Goal: Task Accomplishment & Management: Use online tool/utility

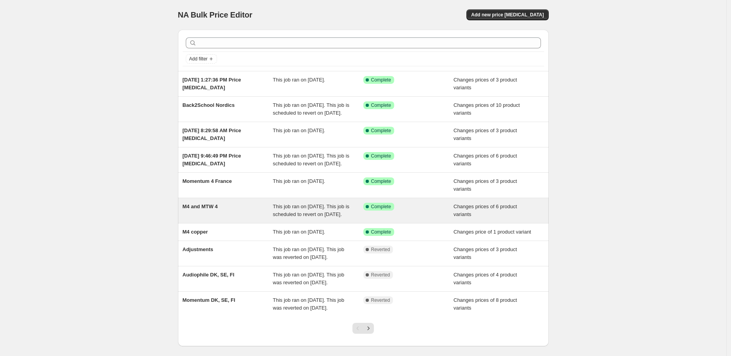
click at [234, 218] on div "M4 and MTW 4" at bounding box center [228, 211] width 91 height 16
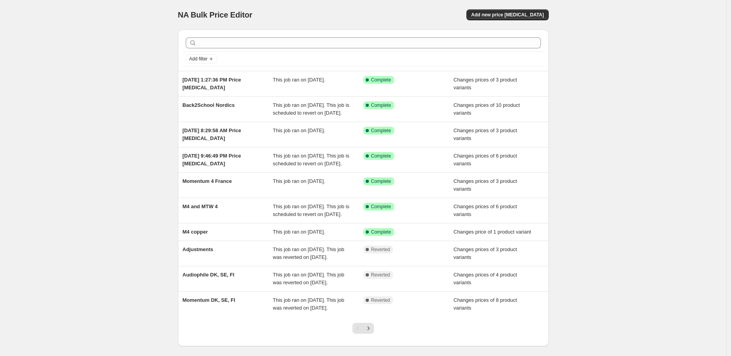
click at [127, 110] on div "NA Bulk Price Editor. This page is ready NA Bulk Price Editor Add new price cha…" at bounding box center [363, 197] width 726 height 394
click at [501, 15] on span "Add new price change job" at bounding box center [507, 15] width 73 height 6
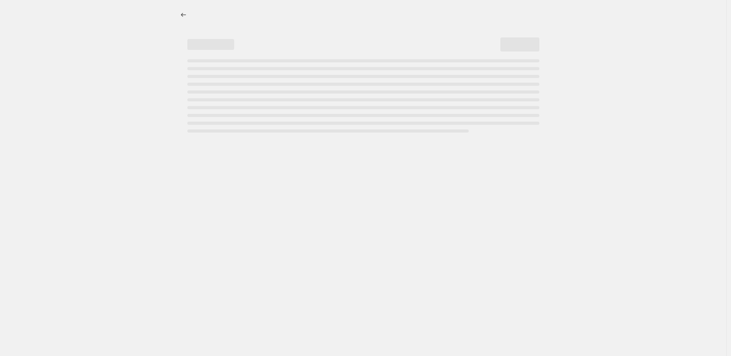
select select "percentage"
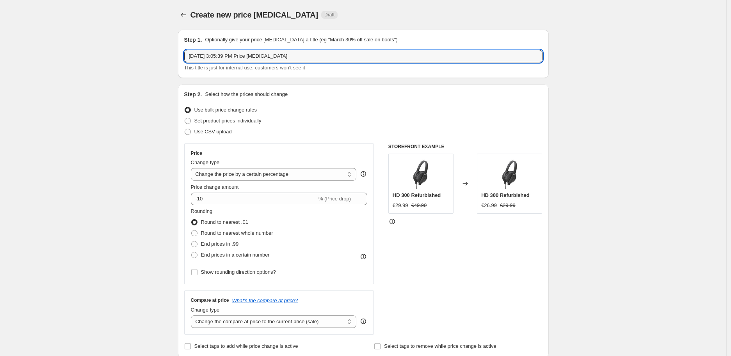
drag, startPoint x: 316, startPoint y: 59, endPoint x: 162, endPoint y: 58, distance: 154.1
type input "Accentum Open"
click at [242, 56] on input "Accentum Open" at bounding box center [363, 56] width 358 height 12
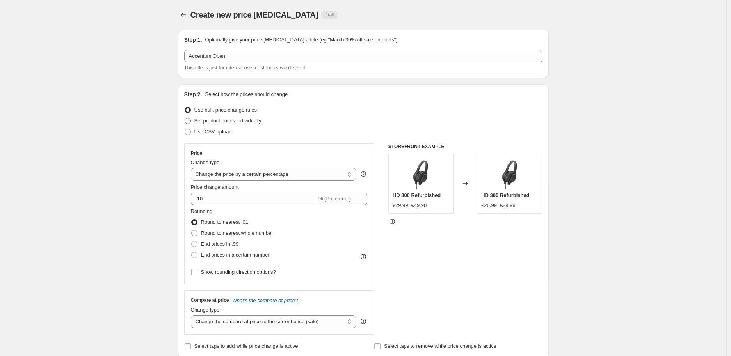
click at [231, 122] on span "Set product prices individually" at bounding box center [227, 121] width 67 height 6
click at [185, 118] on input "Set product prices individually" at bounding box center [185, 118] width 0 height 0
radio input "true"
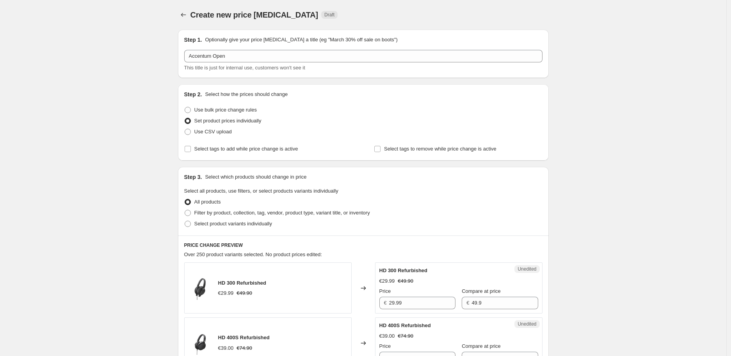
scroll to position [87, 0]
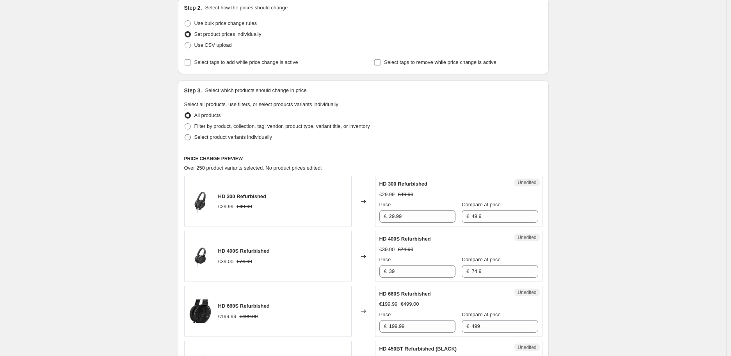
click at [226, 139] on span "Select product variants individually" at bounding box center [233, 137] width 78 height 6
click at [185, 135] on input "Select product variants individually" at bounding box center [185, 134] width 0 height 0
radio input "true"
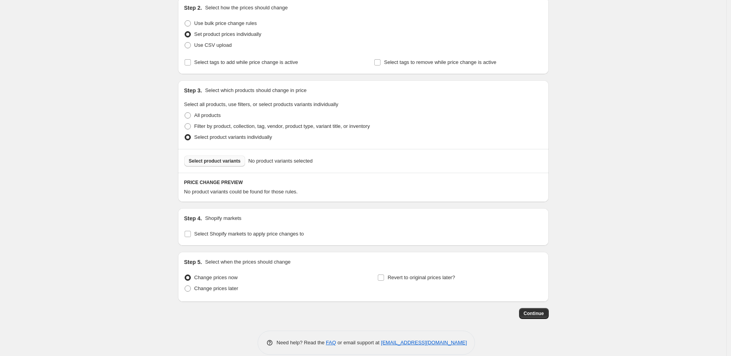
click at [225, 162] on span "Select product variants" at bounding box center [215, 161] width 52 height 6
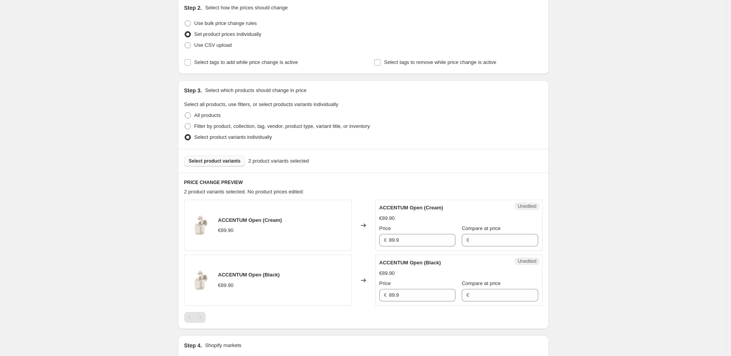
scroll to position [173, 0]
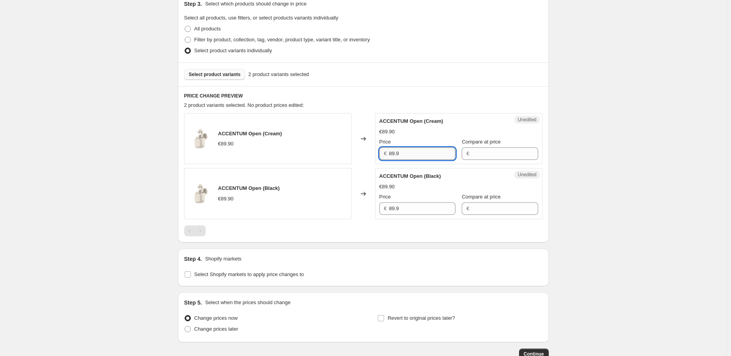
click at [424, 159] on input "89.9" at bounding box center [422, 153] width 66 height 12
type input "89.9"
click at [488, 153] on input "Compare at price" at bounding box center [504, 153] width 66 height 12
paste input "89.9"
type input "89.9"
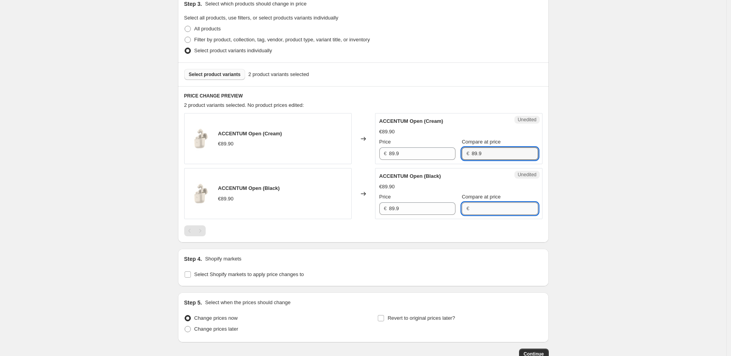
click at [483, 213] on input "Compare at price" at bounding box center [504, 208] width 66 height 12
paste input "89.9"
type input "89.9"
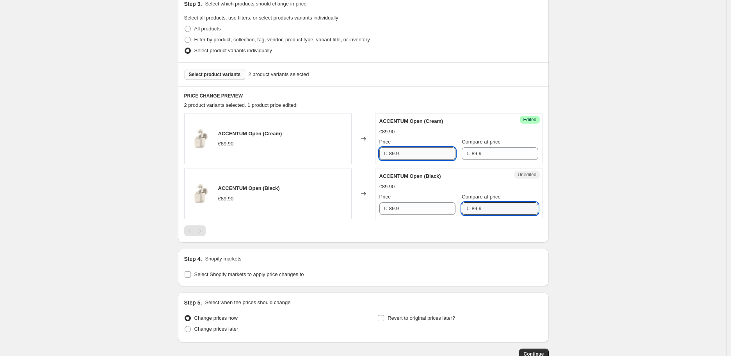
click at [400, 150] on input "89.9" at bounding box center [422, 153] width 66 height 12
click at [394, 153] on input "89.9" at bounding box center [422, 153] width 66 height 12
type input "69.9"
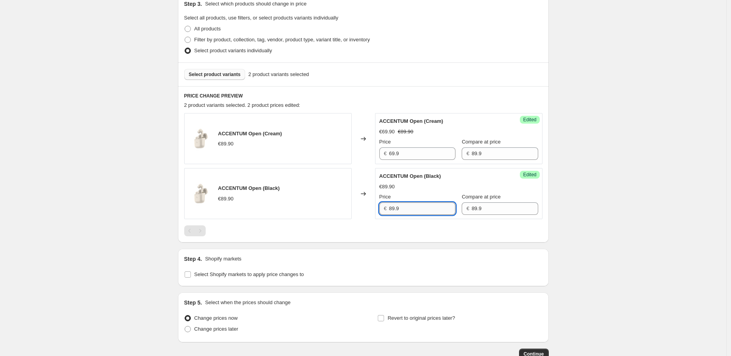
click at [430, 212] on input "89.9" at bounding box center [422, 208] width 66 height 12
paste input "6"
type input "69.9"
click at [591, 227] on div "Create new price change job. This page is ready Create new price change job Dra…" at bounding box center [363, 117] width 726 height 581
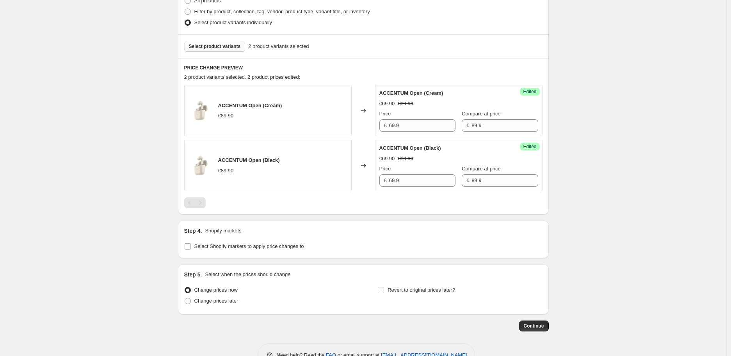
scroll to position [217, 0]
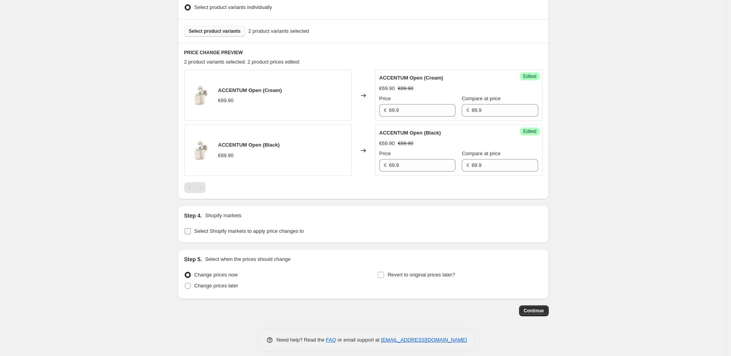
click at [274, 228] on span "Select Shopify markets to apply price changes to" at bounding box center [249, 231] width 110 height 6
click at [191, 228] on input "Select Shopify markets to apply price changes to" at bounding box center [188, 231] width 6 height 6
checkbox input "true"
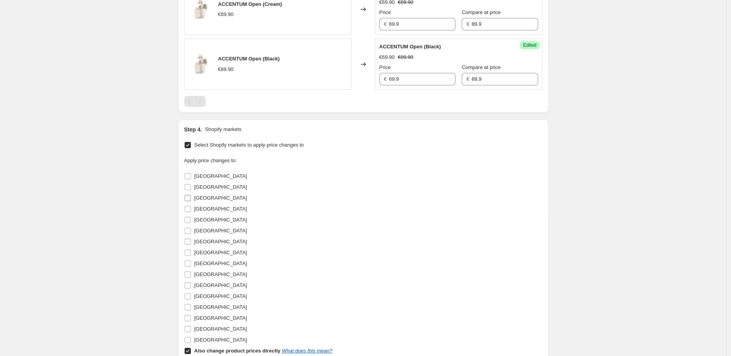
scroll to position [303, 0]
click at [194, 175] on label "Austria" at bounding box center [215, 176] width 63 height 11
click at [191, 175] on input "Austria" at bounding box center [188, 176] width 6 height 6
checkbox input "true"
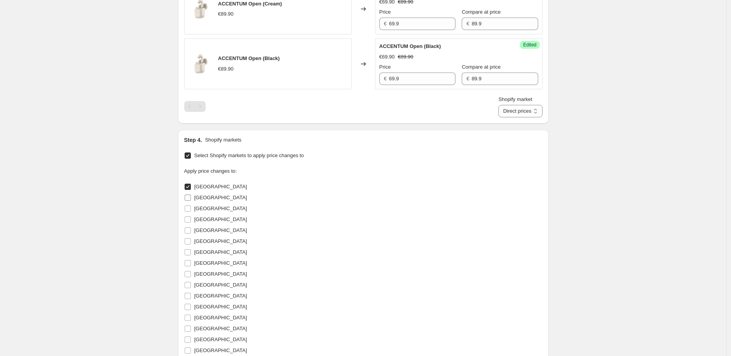
click at [189, 197] on input "Belgium" at bounding box center [188, 198] width 6 height 6
checkbox input "true"
click at [188, 230] on input "France" at bounding box center [188, 230] width 6 height 6
checkbox input "false"
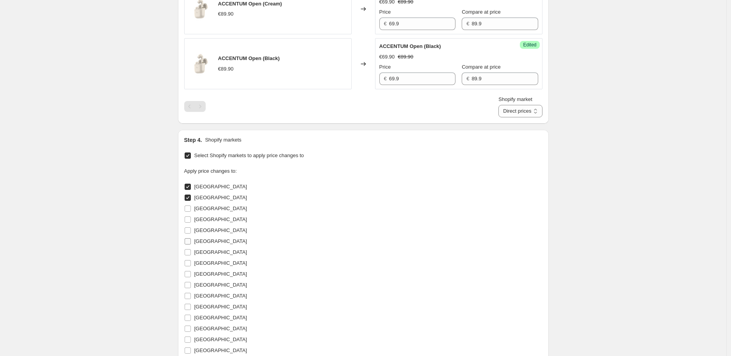
click at [188, 242] on input "Germany" at bounding box center [188, 241] width 6 height 6
checkbox input "true"
click at [189, 252] on input "Hungary" at bounding box center [188, 252] width 6 height 6
checkbox input "true"
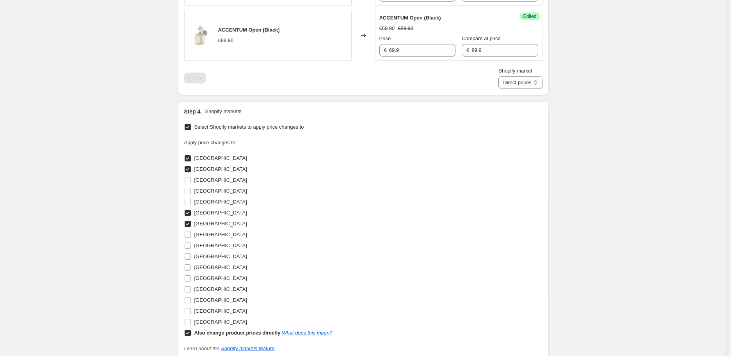
scroll to position [346, 0]
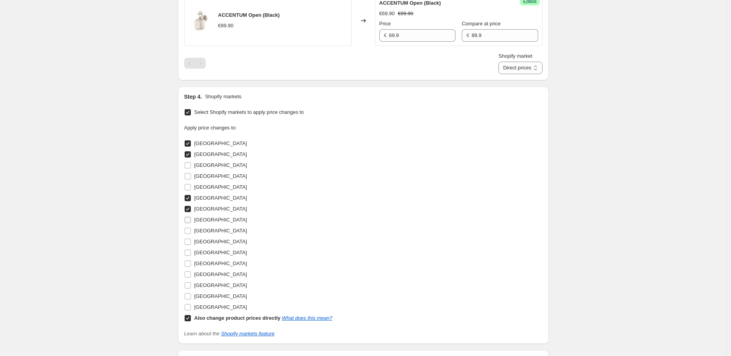
click at [190, 221] on input "Ireland" at bounding box center [188, 220] width 6 height 6
checkbox input "true"
click at [190, 231] on input "Italy" at bounding box center [188, 231] width 6 height 6
checkbox input "true"
click at [190, 242] on input "Luxembourg" at bounding box center [188, 242] width 6 height 6
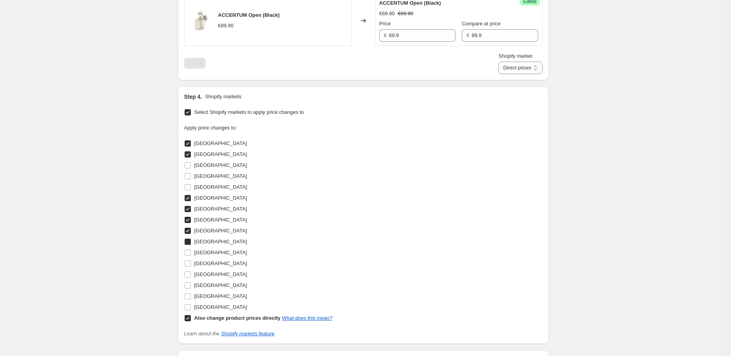
checkbox input "true"
click at [190, 250] on input "Netherlands" at bounding box center [188, 253] width 6 height 6
checkbox input "true"
drag, startPoint x: 187, startPoint y: 282, endPoint x: 187, endPoint y: 289, distance: 6.3
click at [187, 284] on input "Portugal" at bounding box center [188, 285] width 6 height 6
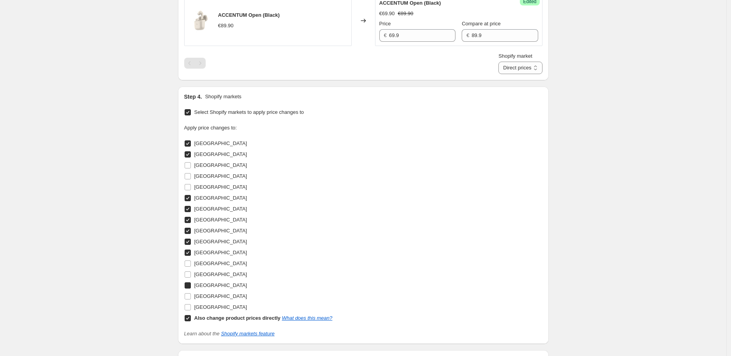
checkbox input "true"
click at [188, 297] on input "Spain" at bounding box center [188, 296] width 6 height 6
checkbox input "true"
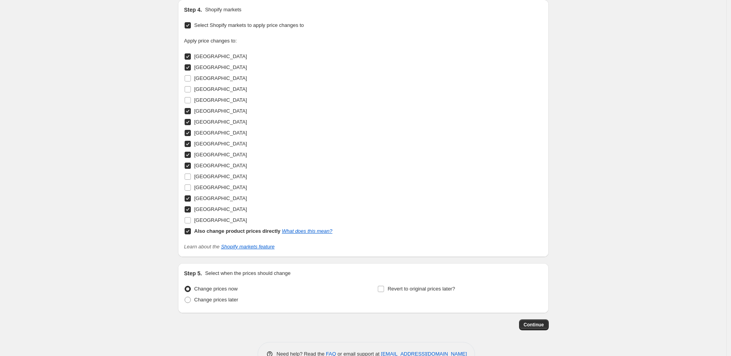
click at [190, 231] on input "Also change product prices directly What does this mean?" at bounding box center [188, 231] width 6 height 6
checkbox input "false"
select select "6095042"
click at [384, 289] on input "Revert to original prices later?" at bounding box center [381, 289] width 6 height 6
checkbox input "true"
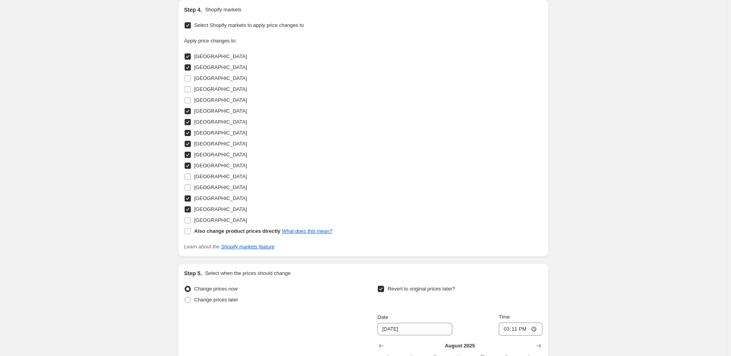
scroll to position [477, 0]
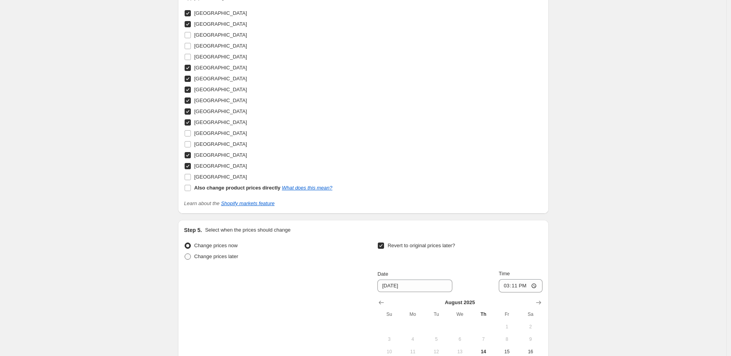
click at [199, 258] on span "Change prices later" at bounding box center [216, 257] width 44 height 6
click at [185, 254] on input "Change prices later" at bounding box center [185, 254] width 0 height 0
radio input "true"
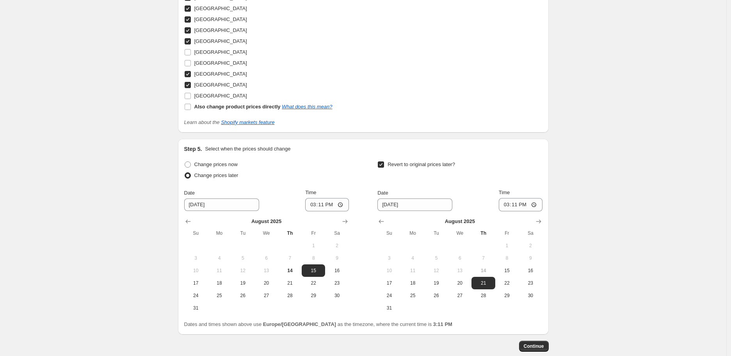
scroll to position [563, 0]
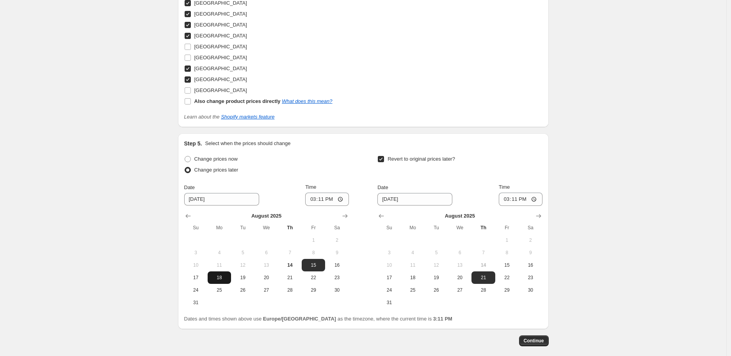
click at [218, 275] on span "18" at bounding box center [219, 278] width 17 height 6
type input "8/18/2025"
click at [325, 197] on input "15:11" at bounding box center [327, 199] width 44 height 13
click at [339, 199] on input "15:11" at bounding box center [327, 199] width 44 height 13
type input "00:01"
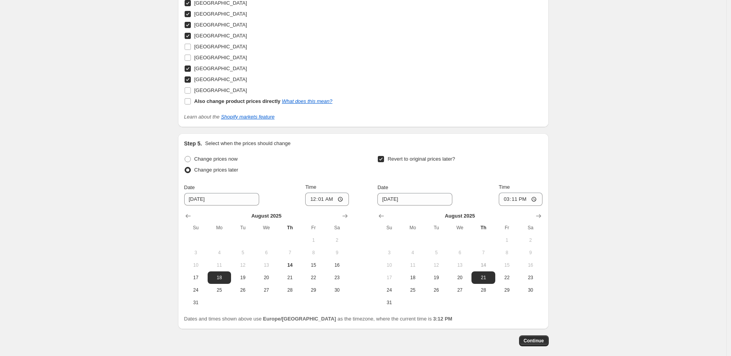
click at [334, 172] on div "Change prices later" at bounding box center [266, 170] width 165 height 11
click at [412, 200] on input "8/21/2025" at bounding box center [414, 199] width 75 height 12
click at [542, 214] on icon "Show next month, September 2025" at bounding box center [539, 216] width 8 height 8
click at [485, 267] on span "18" at bounding box center [482, 265] width 17 height 6
type input "9/18/2025"
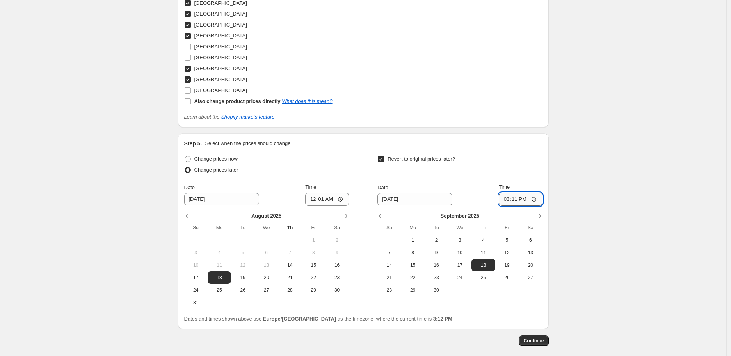
click at [533, 199] on input "15:11" at bounding box center [521, 199] width 44 height 13
type input "23:59"
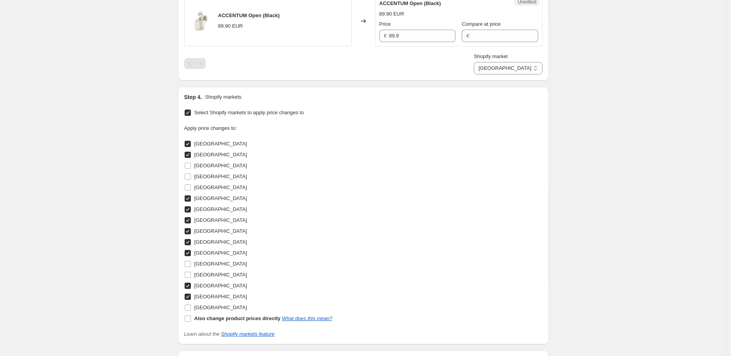
scroll to position [217, 0]
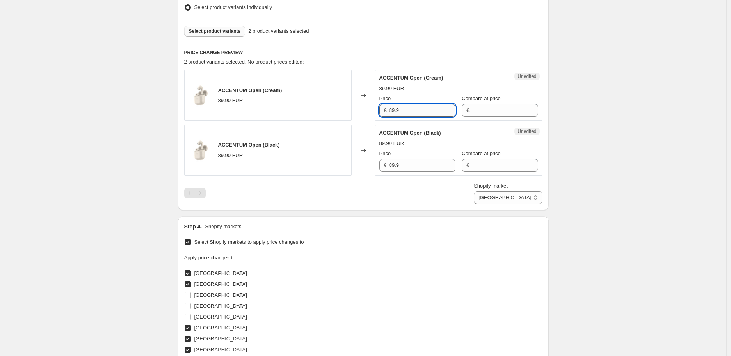
click at [428, 113] on input "89.9" at bounding box center [422, 110] width 66 height 12
type input "89.9"
click at [477, 111] on input "Compare at price" at bounding box center [504, 110] width 66 height 12
paste input "89.9"
type input "89.9"
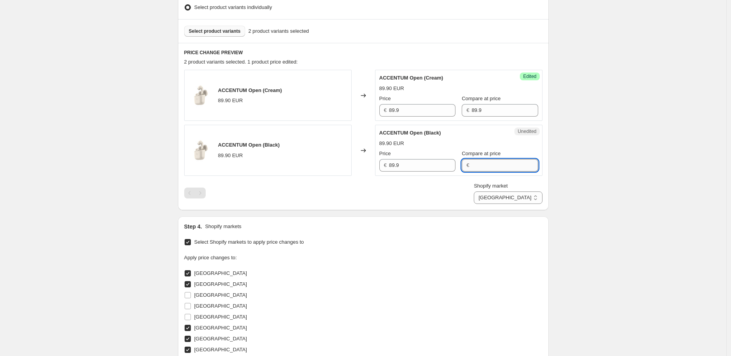
click at [488, 169] on input "Compare at price" at bounding box center [504, 165] width 66 height 12
paste input "89.9"
type input "89.9"
click at [397, 107] on input "89.9" at bounding box center [422, 110] width 66 height 12
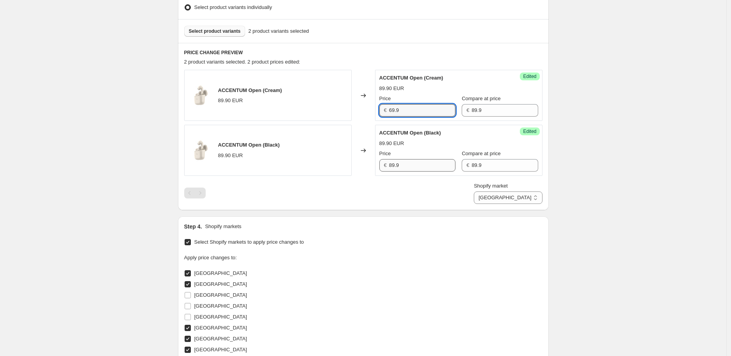
type input "69.9"
click at [415, 163] on input "89.9" at bounding box center [422, 165] width 66 height 12
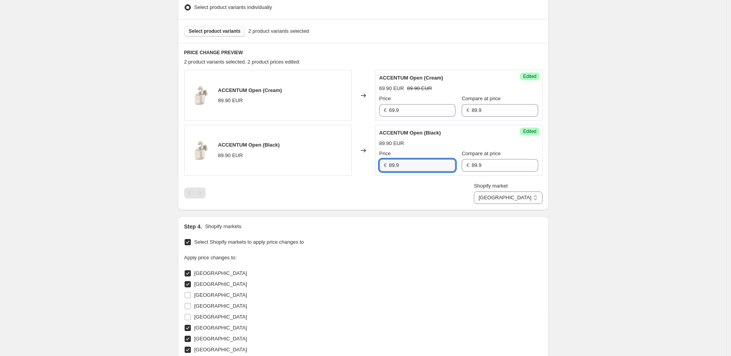
paste input "6"
type input "69.9"
click at [535, 201] on select "Austria Belgium Germany Hungary Ireland Italy Luxembourg Netherlands Portugal S…" at bounding box center [508, 198] width 68 height 12
select select "6127810"
click at [510, 204] on select "Austria Belgium Germany Hungary Ireland Italy Luxembourg Netherlands Portugal S…" at bounding box center [508, 198] width 68 height 12
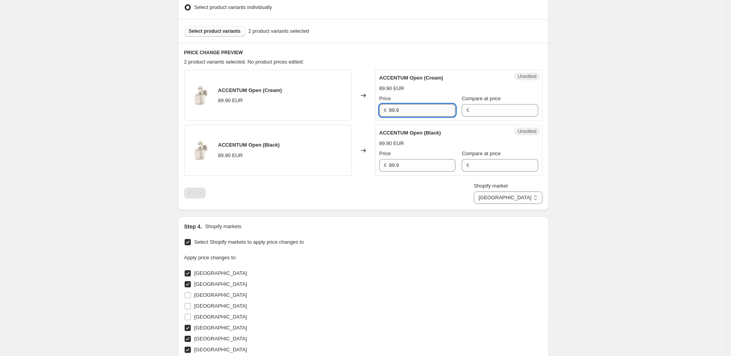
click at [408, 113] on input "89.9" at bounding box center [422, 110] width 66 height 12
paste input "69.9"
paste input "text"
type input "69.9"
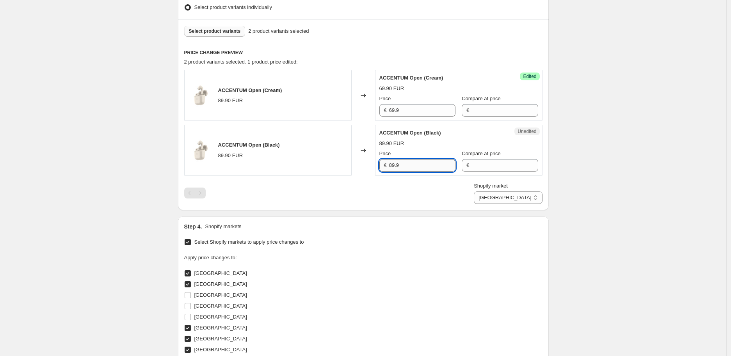
click at [430, 162] on input "89.9" at bounding box center [422, 165] width 66 height 12
type input "89.9"
click at [476, 113] on input "Compare at price" at bounding box center [504, 110] width 66 height 12
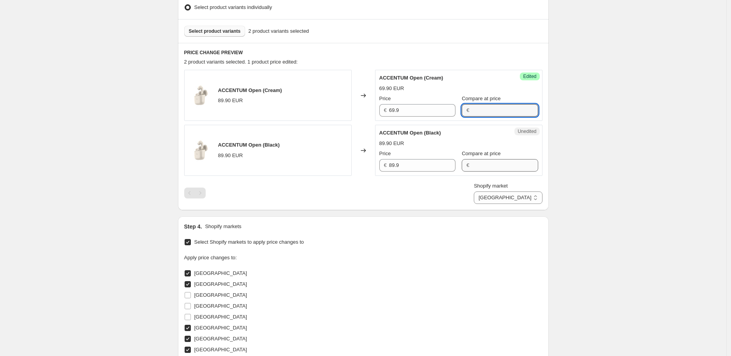
paste input "89.9"
type input "89.9"
click at [482, 165] on input "Compare at price" at bounding box center [504, 165] width 66 height 12
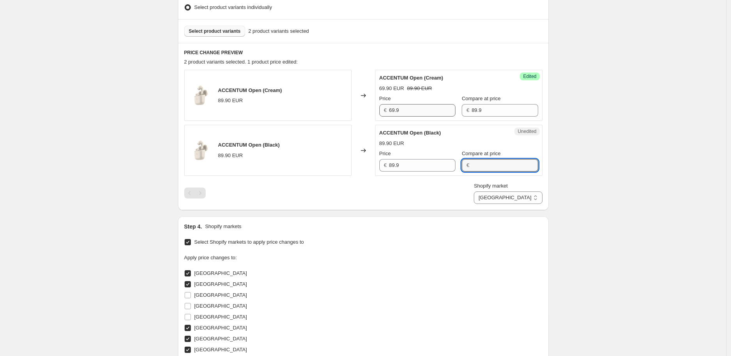
paste input "89.9"
type input "89.9"
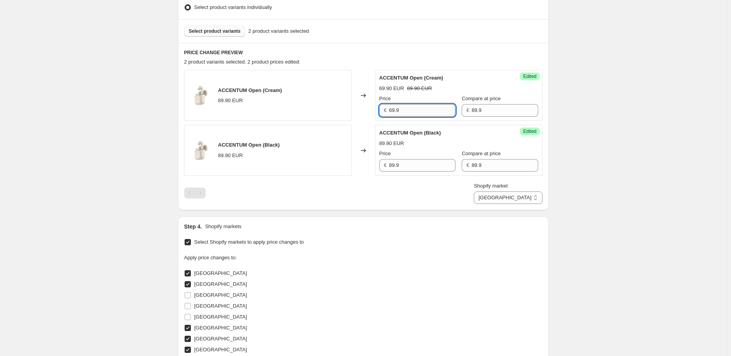
click at [421, 110] on input "69.9" at bounding box center [422, 110] width 66 height 12
type input "69.9"
click at [417, 162] on input "89.9" at bounding box center [422, 165] width 66 height 12
paste input "6"
type input "69.9"
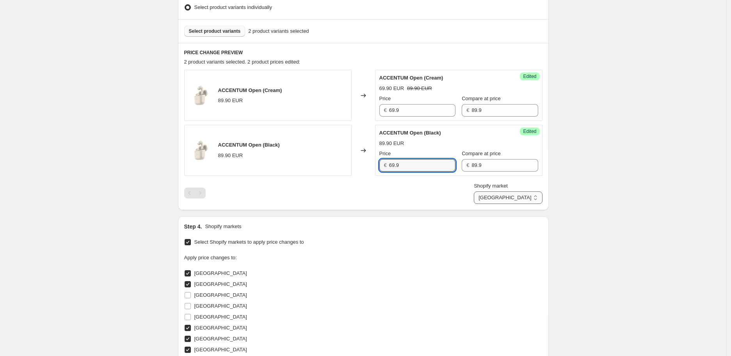
click at [526, 196] on select "Austria Belgium Germany Hungary Ireland Italy Luxembourg Netherlands Portugal S…" at bounding box center [508, 198] width 68 height 12
select select "6062274"
click at [508, 204] on select "Austria Belgium Germany Hungary Ireland Italy Luxembourg Netherlands Portugal S…" at bounding box center [508, 198] width 68 height 12
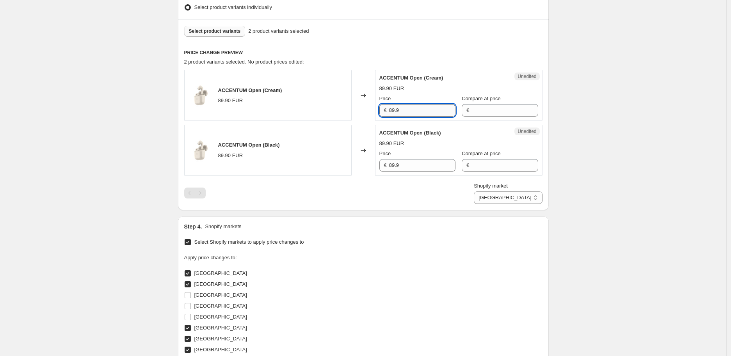
click at [407, 110] on input "89.9" at bounding box center [422, 110] width 66 height 12
paste input "6"
type input "69.9"
click at [431, 163] on input "89.9" at bounding box center [422, 165] width 66 height 12
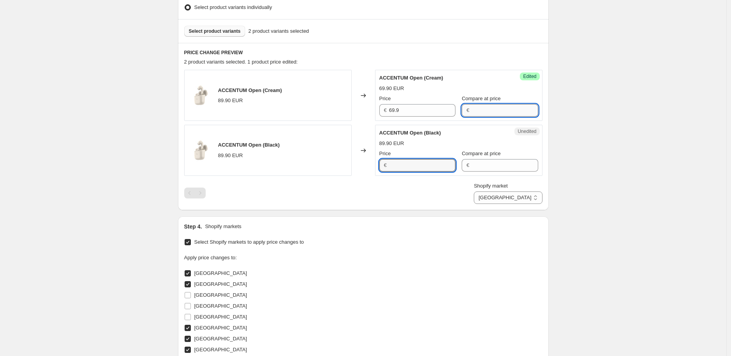
type input "89.9"
click at [471, 108] on input "Compare at price" at bounding box center [504, 110] width 66 height 12
paste input "89.9"
type input "89.9"
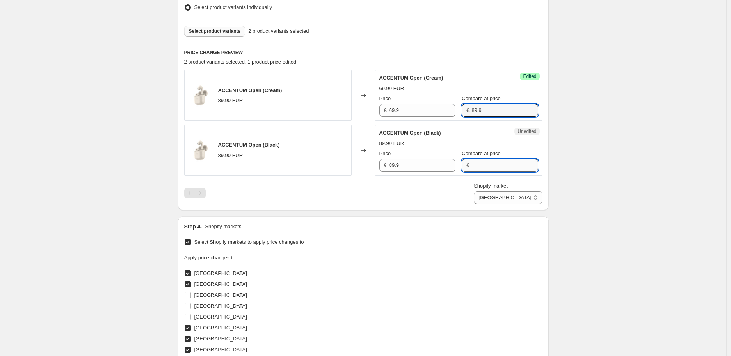
click at [481, 160] on input "Compare at price" at bounding box center [504, 165] width 66 height 12
paste input "89.9"
type input "89.9"
click at [404, 108] on input "69.9" at bounding box center [422, 110] width 66 height 12
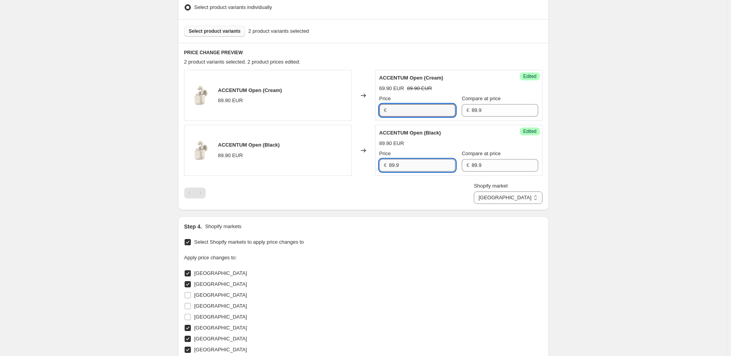
type input "69.9"
click at [411, 165] on input "89.9" at bounding box center [422, 165] width 66 height 12
paste input "69.9"
click at [410, 112] on input "69.9" at bounding box center [422, 110] width 66 height 12
click at [420, 165] on input "89.9" at bounding box center [422, 165] width 66 height 12
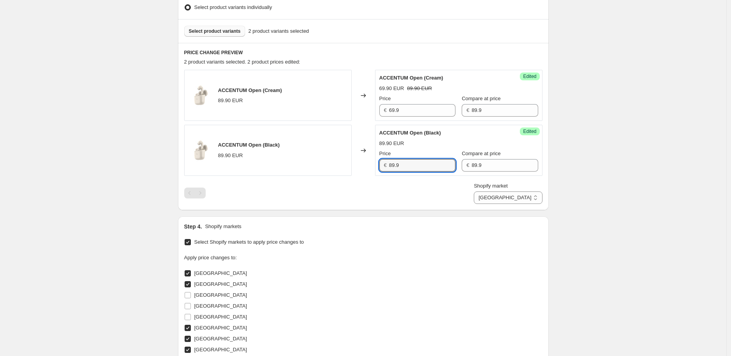
paste input "6"
type input "69.9"
click at [563, 168] on div "Create new price change job. This page is ready Create new price change job Dra…" at bounding box center [363, 261] width 726 height 957
click at [528, 197] on select "Austria Belgium Germany Hungary Ireland Italy Luxembourg Netherlands Portugal S…" at bounding box center [508, 198] width 68 height 12
select select "20014989506"
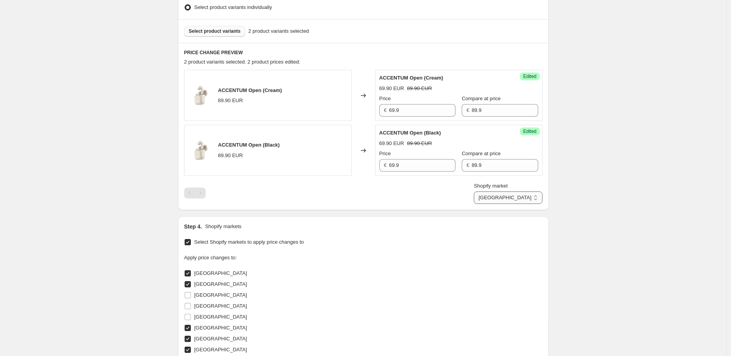
click at [510, 204] on select "Austria Belgium Germany Hungary Ireland Italy Luxembourg Netherlands Portugal S…" at bounding box center [508, 198] width 68 height 12
click at [428, 112] on input "36990" at bounding box center [423, 110] width 65 height 12
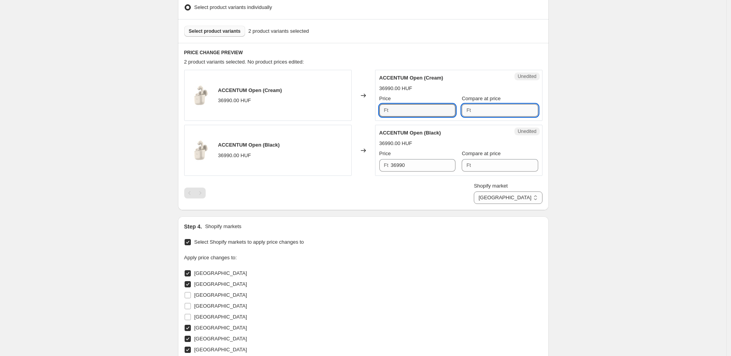
type input "36990"
click at [497, 114] on input "Compare at price" at bounding box center [505, 110] width 65 height 12
paste input "36990"
type input "36990"
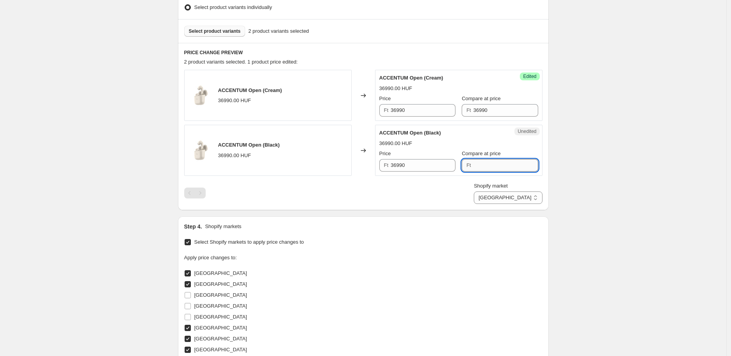
click at [489, 163] on input "Compare at price" at bounding box center [505, 165] width 65 height 12
paste input "36990"
type input "36990"
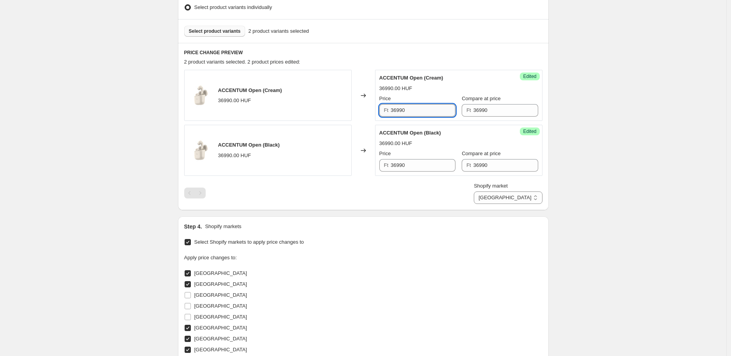
click at [411, 108] on input "36990" at bounding box center [423, 110] width 65 height 12
click at [397, 110] on input "36990" at bounding box center [423, 110] width 65 height 12
type input "29990"
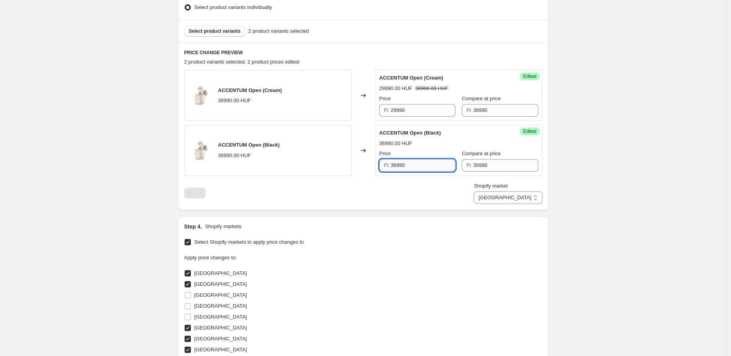
click at [411, 168] on input "36990" at bounding box center [423, 165] width 65 height 12
paste input "29"
type input "29990"
click at [529, 193] on select "Austria Belgium Germany Hungary Ireland Italy Luxembourg Netherlands Portugal S…" at bounding box center [508, 198] width 68 height 12
select select "6226114"
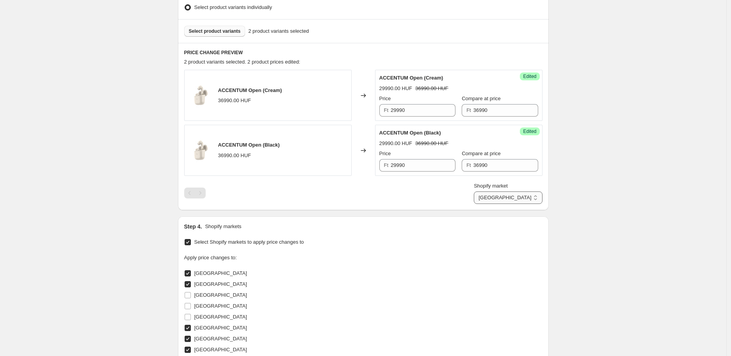
click at [510, 204] on select "Austria Belgium Germany Hungary Ireland Italy Luxembourg Netherlands Portugal S…" at bounding box center [508, 198] width 68 height 12
click at [424, 109] on input "89.9" at bounding box center [422, 110] width 66 height 12
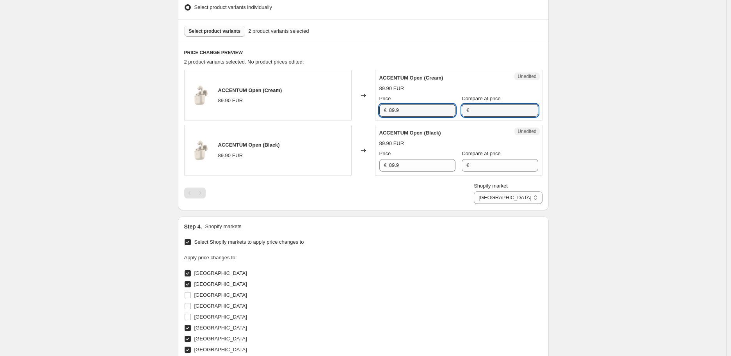
click at [489, 114] on input "Compare at price" at bounding box center [504, 110] width 66 height 12
paste input "89.9"
type input "89.9"
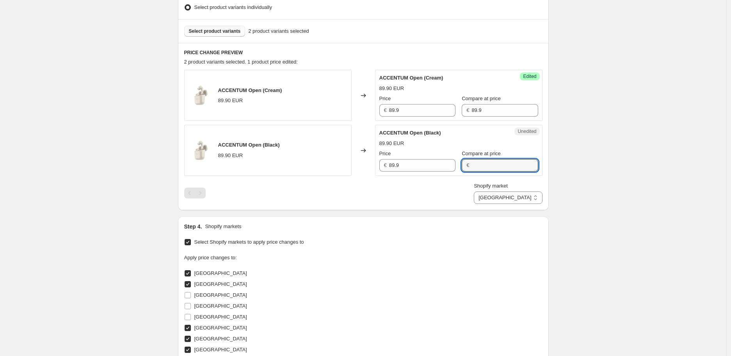
drag, startPoint x: 484, startPoint y: 169, endPoint x: 455, endPoint y: 157, distance: 31.3
click at [483, 170] on input "Compare at price" at bounding box center [504, 165] width 66 height 12
paste input "89.9"
type input "89.9"
click at [390, 112] on div "€ 89.9" at bounding box center [417, 110] width 76 height 12
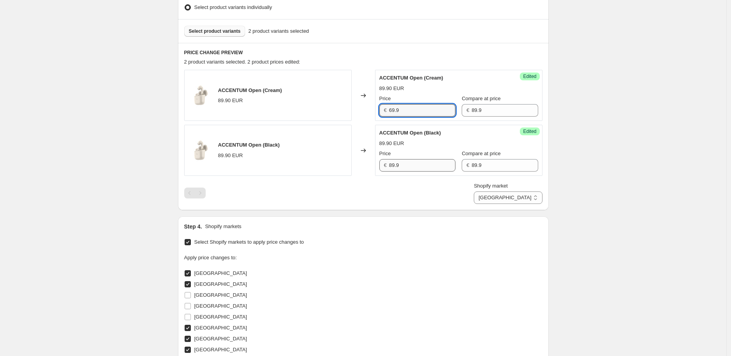
type input "69.9"
click at [415, 167] on input "89.9" at bounding box center [422, 165] width 66 height 12
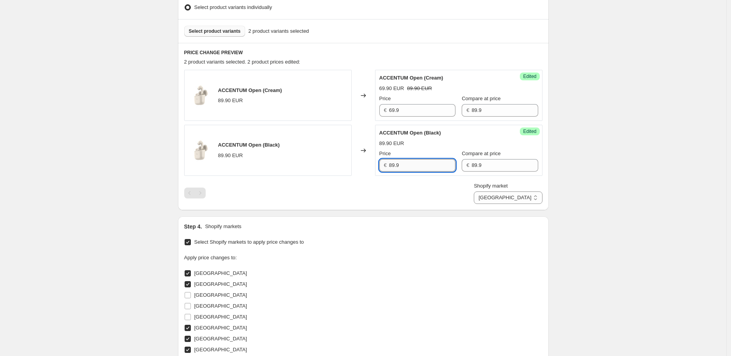
paste input "6"
type input "69.9"
click at [430, 204] on div "PRICE CHANGE PREVIEW 2 product variants selected. 2 product prices edited: ACCE…" at bounding box center [363, 126] width 371 height 167
click at [525, 199] on select "Austria Belgium Germany Hungary Ireland Italy Luxembourg Netherlands Portugal S…" at bounding box center [508, 198] width 68 height 12
select select "20031144130"
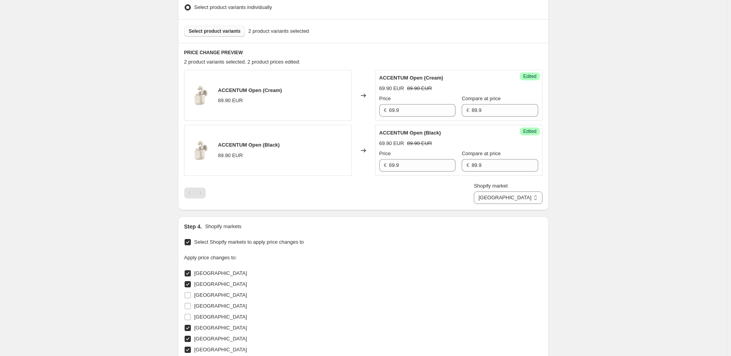
click at [510, 204] on select "Austria Belgium Germany Hungary Ireland Italy Luxembourg Netherlands Portugal S…" at bounding box center [508, 198] width 68 height 12
click at [415, 109] on input "89.9" at bounding box center [422, 110] width 66 height 12
paste input "6"
type input "69.9"
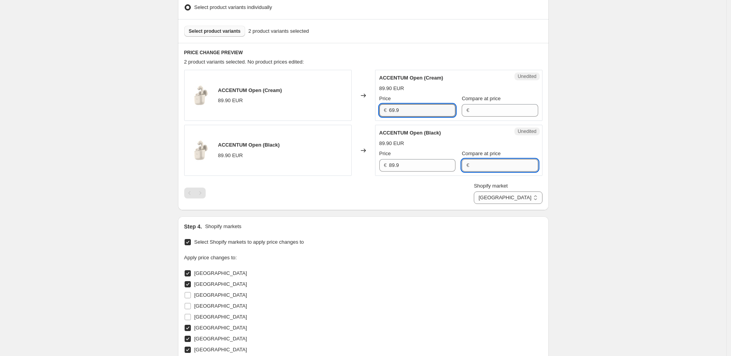
click at [478, 164] on input "Compare at price" at bounding box center [504, 165] width 66 height 12
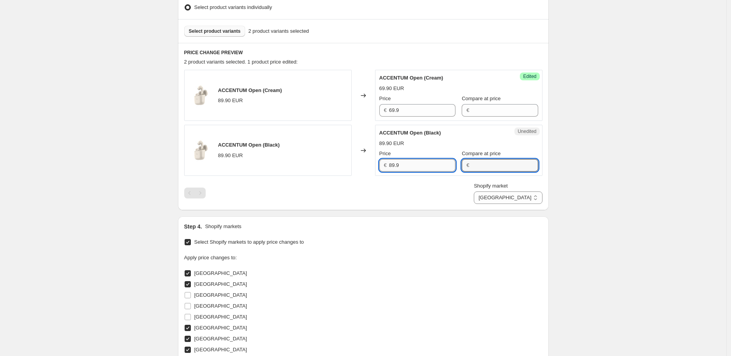
click at [419, 164] on input "89.9" at bounding box center [422, 165] width 66 height 12
type input "89.9"
click at [479, 165] on input "Compare at price" at bounding box center [504, 165] width 66 height 12
paste input "89.9"
type input "89.9"
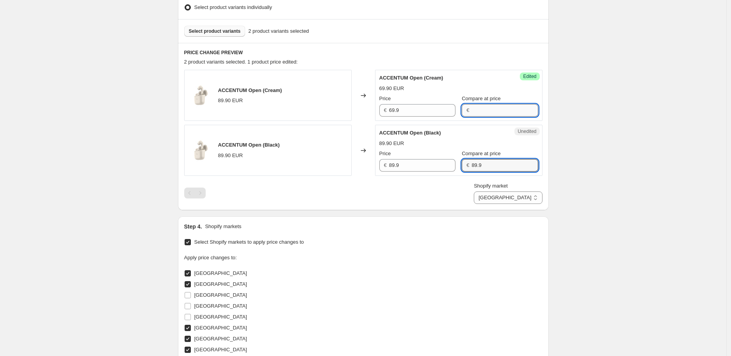
click at [481, 112] on input "Compare at price" at bounding box center [504, 110] width 66 height 12
paste input "89.9"
type input "89.9"
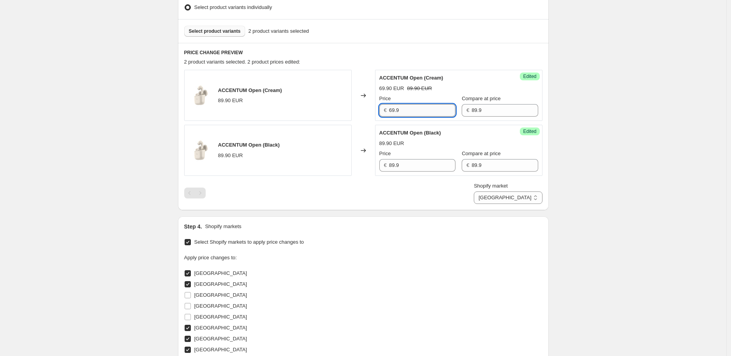
click at [428, 111] on input "69.9" at bounding box center [422, 110] width 66 height 12
type input "69.9"
click at [407, 166] on input "89.9" at bounding box center [422, 165] width 66 height 12
paste input "69.9"
paste input "text"
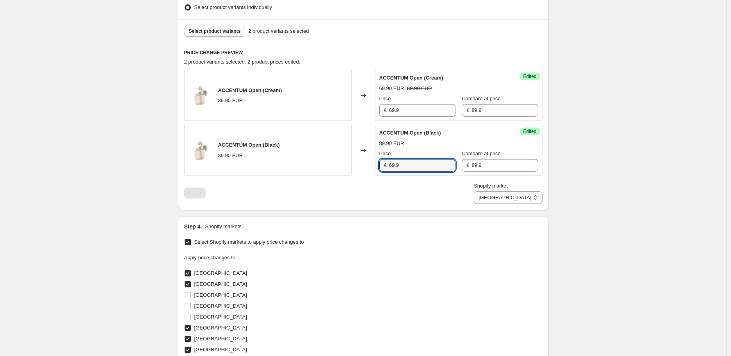
type input "69.9"
click at [413, 180] on div "ACCENTUM Open (Cream) 89.90 EUR Changed to Success Edited ACCENTUM Open (Cream)…" at bounding box center [363, 137] width 358 height 134
click at [515, 196] on select "Austria Belgium Germany Hungary Ireland Italy Luxembourg Netherlands Portugal S…" at bounding box center [508, 198] width 68 height 12
select select "6258882"
click at [500, 204] on select "Austria Belgium Germany Hungary Ireland Italy Luxembourg Netherlands Portugal S…" at bounding box center [508, 198] width 68 height 12
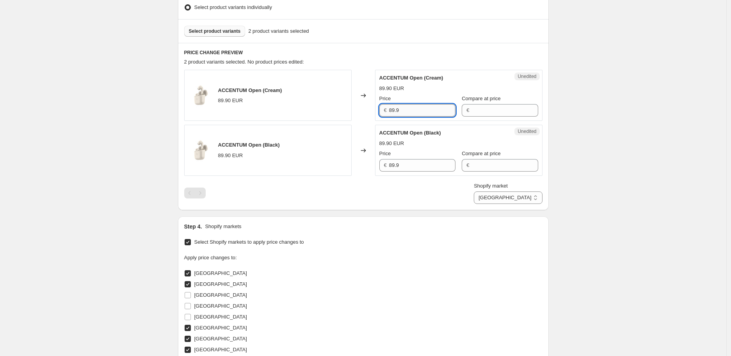
click at [423, 109] on input "89.9" at bounding box center [422, 110] width 66 height 12
paste input "69.9"
paste input "text"
type input "69.9"
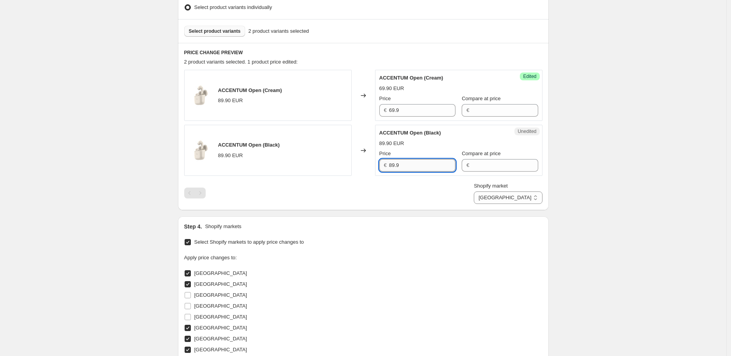
click at [421, 171] on input "89.9" at bounding box center [422, 165] width 66 height 12
paste input "6"
type input "69.9"
click at [471, 168] on input "Compare at price" at bounding box center [504, 165] width 66 height 12
paste input "69.9"
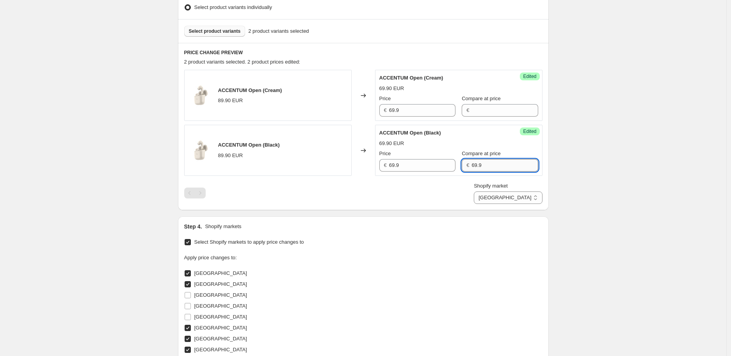
click at [471, 165] on input "69.9" at bounding box center [504, 165] width 66 height 12
type input "89.9"
click at [482, 115] on input "Compare at price" at bounding box center [504, 110] width 66 height 12
paste input "89.9"
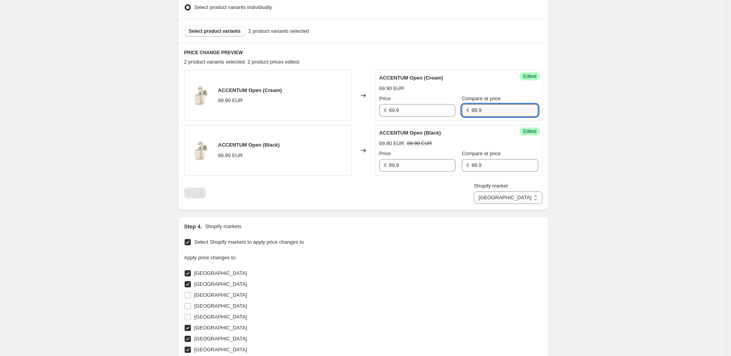
type input "89.9"
click at [636, 126] on div "Create new price change job. This page is ready Create new price change job Dra…" at bounding box center [363, 261] width 726 height 957
click at [530, 197] on select "Austria Belgium Germany Hungary Ireland Italy Luxembourg Netherlands Portugal S…" at bounding box center [508, 198] width 68 height 12
select select "6291650"
click at [501, 204] on select "Austria Belgium Germany Hungary Ireland Italy Luxembourg Netherlands Portugal S…" at bounding box center [508, 198] width 68 height 12
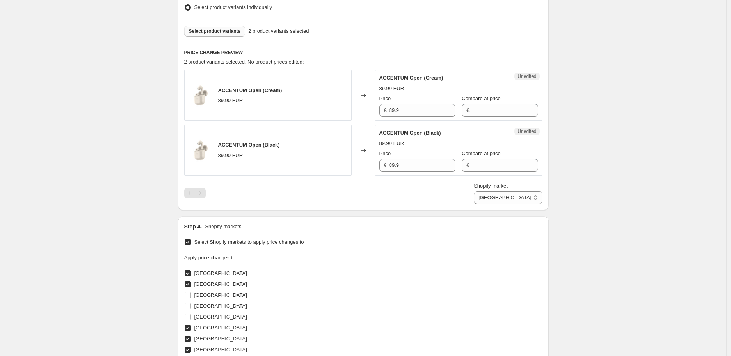
click at [502, 103] on div "Compare at price €" at bounding box center [500, 106] width 76 height 22
click at [500, 110] on input "Compare at price" at bounding box center [504, 110] width 66 height 12
paste input "89.9"
type input "89.9"
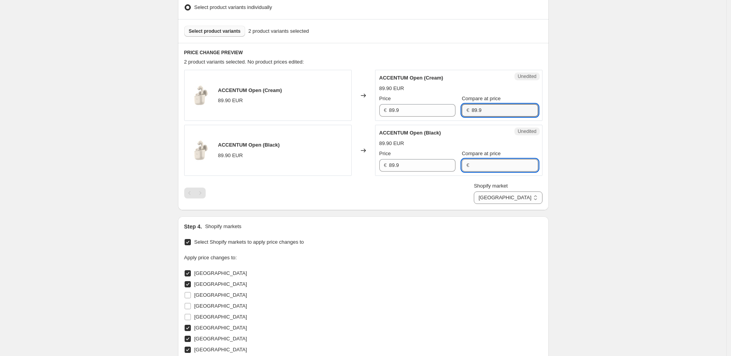
click at [486, 167] on input "Compare at price" at bounding box center [504, 165] width 66 height 12
paste input "89.9"
type input "89.9"
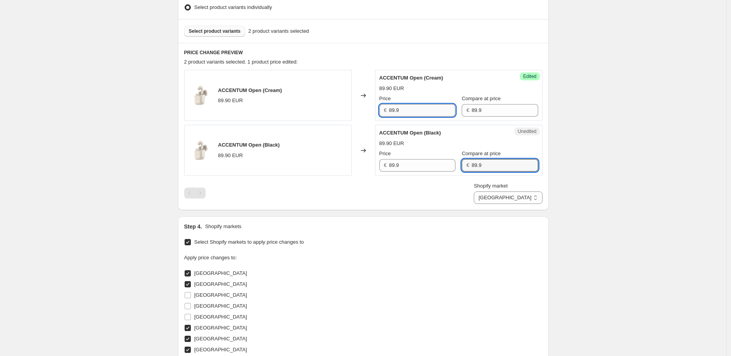
click at [400, 112] on input "89.9" at bounding box center [422, 110] width 66 height 12
click at [395, 110] on input "89.9" at bounding box center [422, 110] width 66 height 12
type input "69.9"
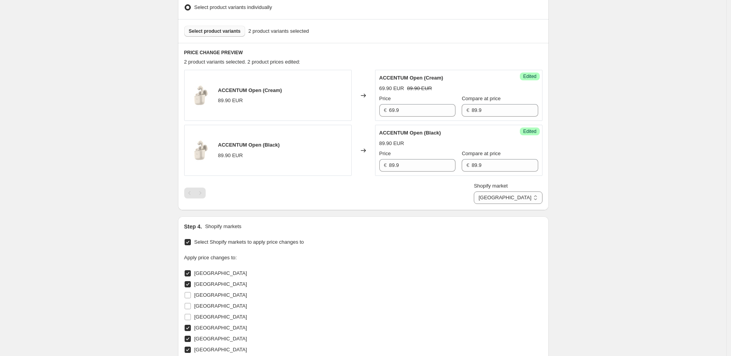
click at [410, 173] on div "Success Edited ACCENTUM Open (Black) 89.90 EUR Price € 89.9 Compare at price € …" at bounding box center [458, 150] width 167 height 51
click at [410, 168] on input "89.9" at bounding box center [422, 165] width 66 height 12
paste input "6"
type input "69.9"
click at [448, 194] on div "Shopify market Austria Belgium Germany Hungary Ireland Italy Luxembourg Netherl…" at bounding box center [363, 193] width 358 height 22
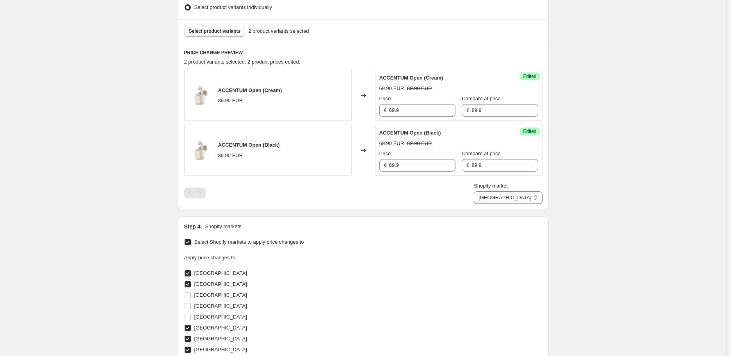
click at [527, 197] on select "Austria Belgium Germany Hungary Ireland Italy Luxembourg Netherlands Portugal S…" at bounding box center [508, 198] width 68 height 12
select select "20031045826"
click at [510, 204] on select "Austria Belgium Germany Hungary Ireland Italy Luxembourg Netherlands Portugal S…" at bounding box center [508, 198] width 68 height 12
click at [419, 110] on input "89.9" at bounding box center [422, 110] width 66 height 12
paste input "69.9"
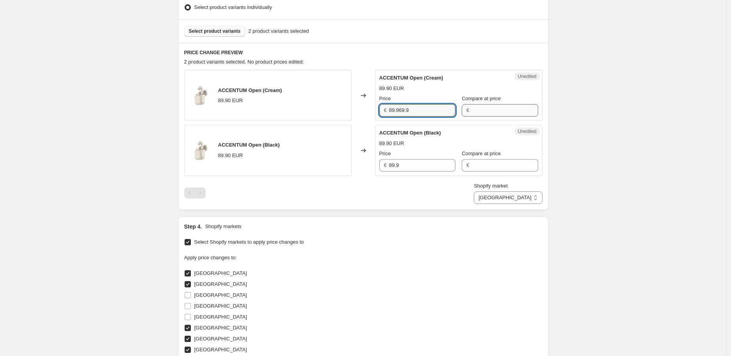
paste input "text"
type input "69.9"
click at [477, 110] on input "Compare at price" at bounding box center [504, 110] width 66 height 12
paste input "69.9"
click at [471, 109] on input "69.9" at bounding box center [504, 110] width 66 height 12
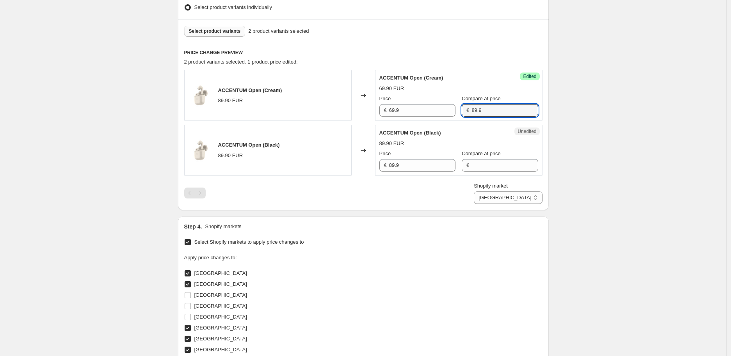
type input "89.9"
click at [451, 167] on div "Price € 89.9 Compare at price €" at bounding box center [458, 161] width 159 height 22
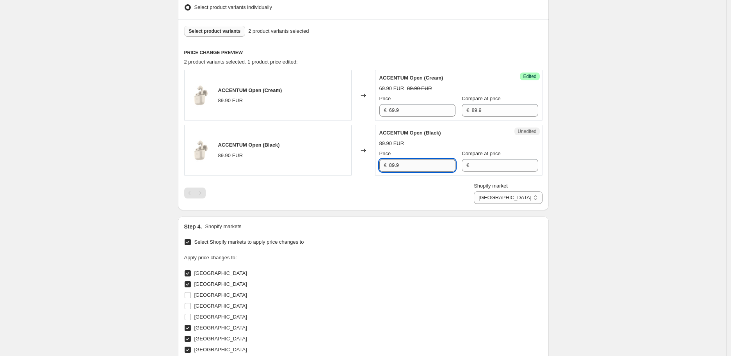
click at [446, 165] on input "89.9" at bounding box center [422, 165] width 66 height 12
paste input "6"
type input "69.9"
click at [494, 170] on input "Compare at price" at bounding box center [504, 165] width 66 height 12
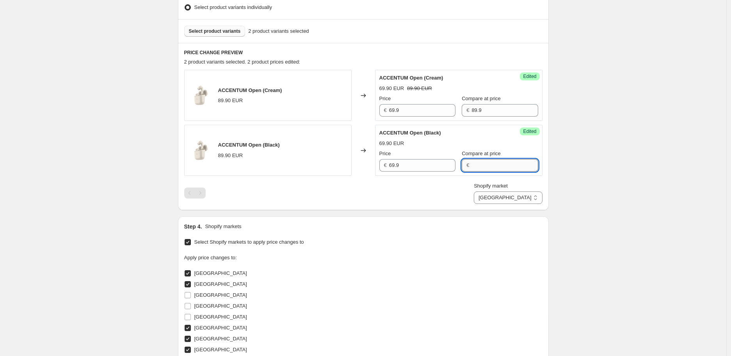
paste input "69.9"
click at [471, 165] on input "69.9" at bounding box center [504, 165] width 66 height 12
type input "89.9"
click at [595, 198] on div "Create new price change job. This page is ready Create new price change job Dra…" at bounding box center [363, 261] width 726 height 957
click at [534, 193] on select "Austria Belgium Germany Hungary Ireland Italy Luxembourg Netherlands Portugal S…" at bounding box center [508, 198] width 68 height 12
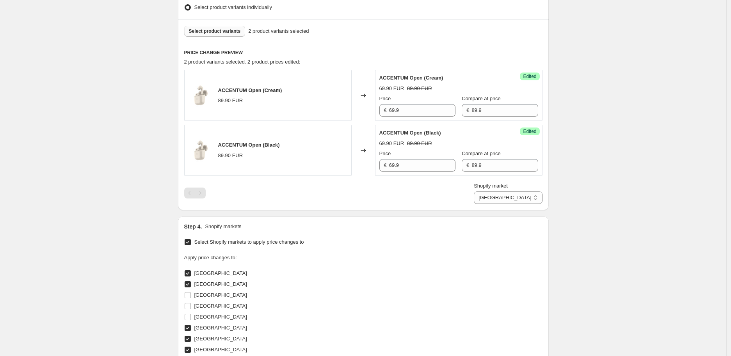
select select "20031013058"
click at [510, 204] on select "Austria Belgium Germany Hungary Ireland Italy Luxembourg Netherlands Portugal S…" at bounding box center [508, 198] width 68 height 12
click at [410, 109] on input "89.9" at bounding box center [422, 110] width 66 height 12
paste input "69.9"
paste input "text"
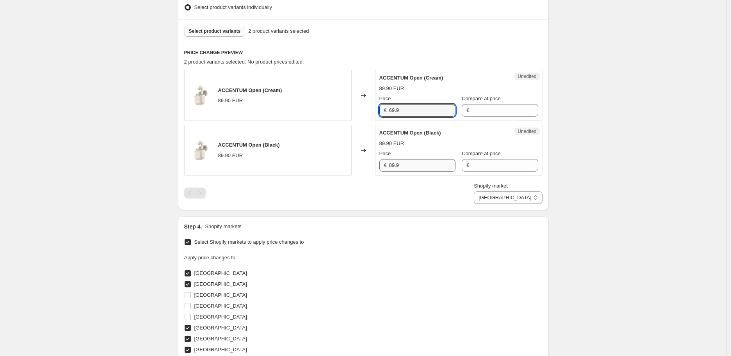
type input "69.9"
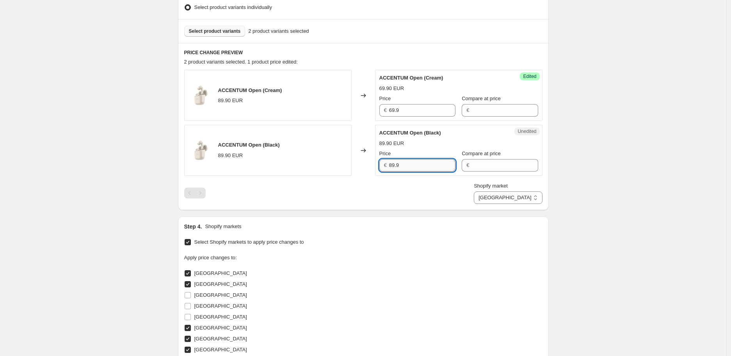
click at [421, 161] on input "89.9" at bounding box center [422, 165] width 66 height 12
paste input "6"
type input "69.9"
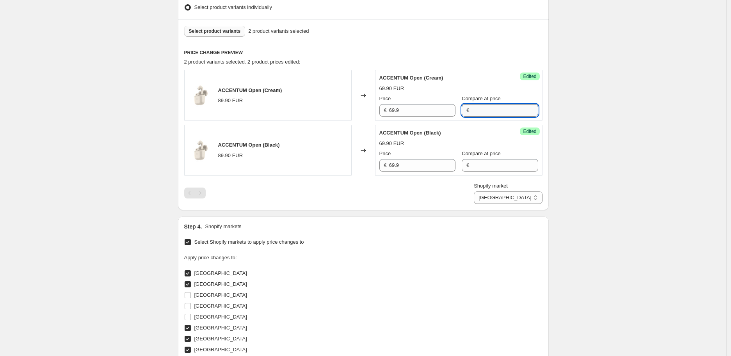
click at [497, 105] on input "Compare at price" at bounding box center [504, 110] width 66 height 12
paste input "69.9"
click at [465, 112] on div "€ 69.9" at bounding box center [500, 110] width 76 height 12
type input "89.9"
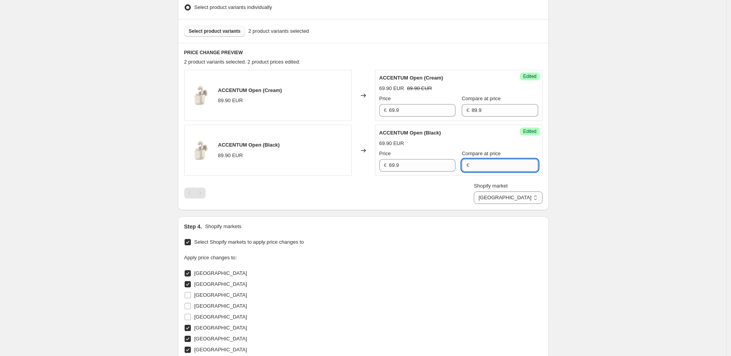
drag, startPoint x: 479, startPoint y: 162, endPoint x: 499, endPoint y: 164, distance: 20.4
click at [480, 167] on input "Compare at price" at bounding box center [504, 165] width 66 height 12
paste input "89.9"
type input "89.9"
click at [584, 131] on div "Create new price change job. This page is ready Create new price change job Dra…" at bounding box center [363, 261] width 726 height 957
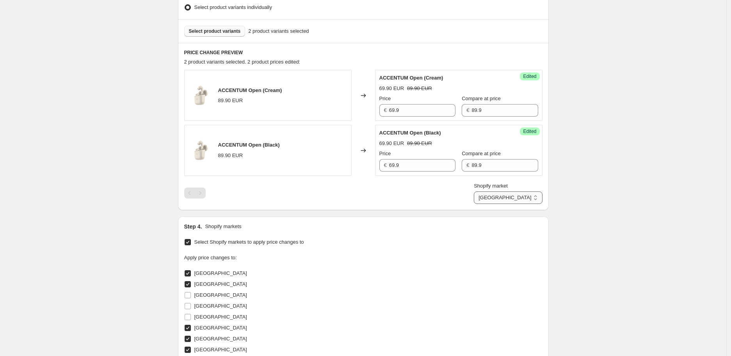
click at [535, 201] on select "Austria Belgium Germany Hungary Ireland Italy Luxembourg Netherlands Portugal S…" at bounding box center [508, 198] width 68 height 12
click at [510, 204] on select "Austria Belgium Germany Hungary Ireland Italy Luxembourg Netherlands Portugal S…" at bounding box center [508, 198] width 68 height 12
click at [528, 199] on select "Austria Belgium Germany Hungary Ireland Italy Luxembourg Netherlands Portugal S…" at bounding box center [508, 198] width 68 height 12
click at [508, 204] on select "Austria Belgium Germany Hungary Ireland Italy Luxembourg Netherlands Portugal S…" at bounding box center [508, 198] width 68 height 12
click at [521, 197] on select "Austria Belgium Germany Hungary Ireland Italy Luxembourg Netherlands Portugal S…" at bounding box center [508, 198] width 68 height 12
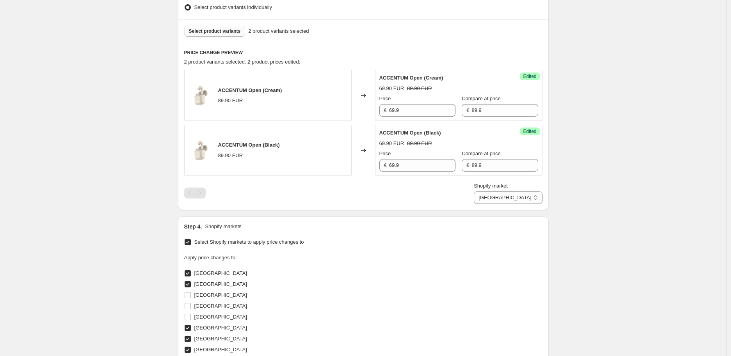
select select "6258882"
click at [500, 204] on select "Austria Belgium Germany Hungary Ireland Italy Luxembourg Netherlands Portugal S…" at bounding box center [508, 198] width 68 height 12
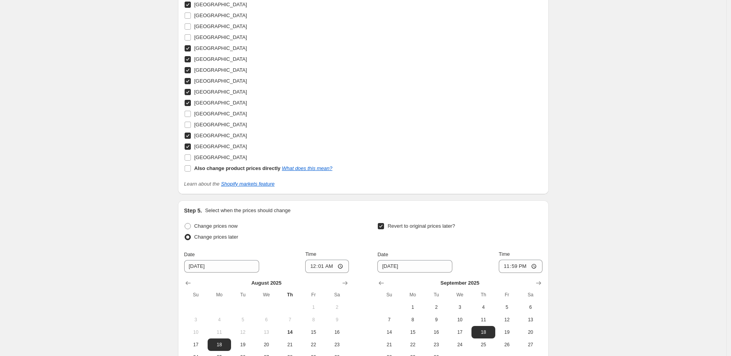
scroll to position [563, 0]
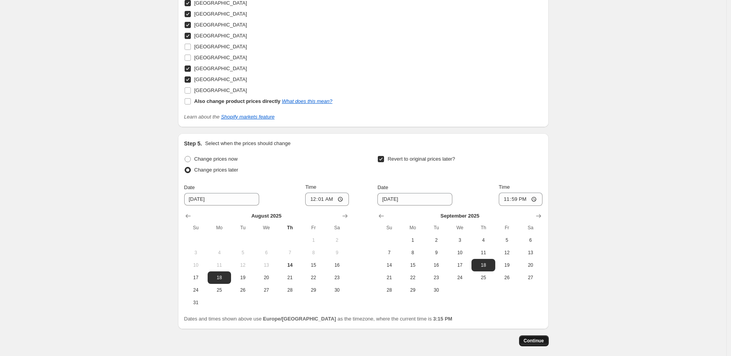
click at [541, 338] on span "Continue" at bounding box center [534, 341] width 20 height 6
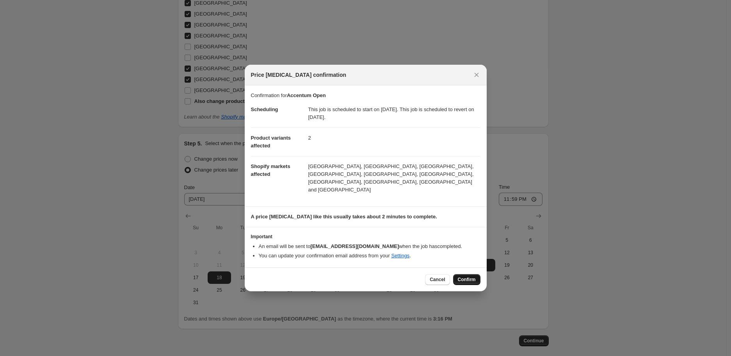
click at [466, 275] on button "Confirm" at bounding box center [466, 279] width 27 height 11
type input "Accentum Open"
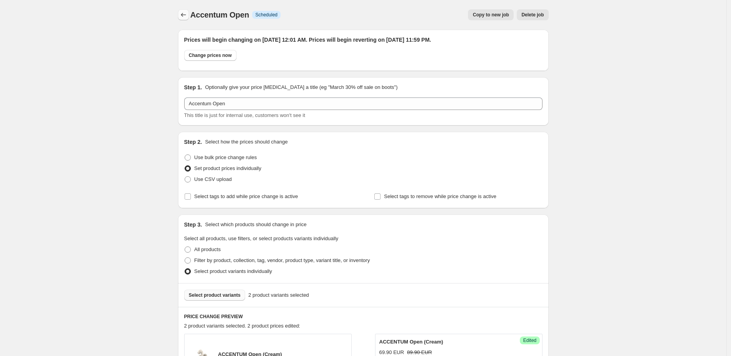
click at [187, 12] on icon "Price change jobs" at bounding box center [183, 15] width 8 height 8
